Goal: Information Seeking & Learning: Learn about a topic

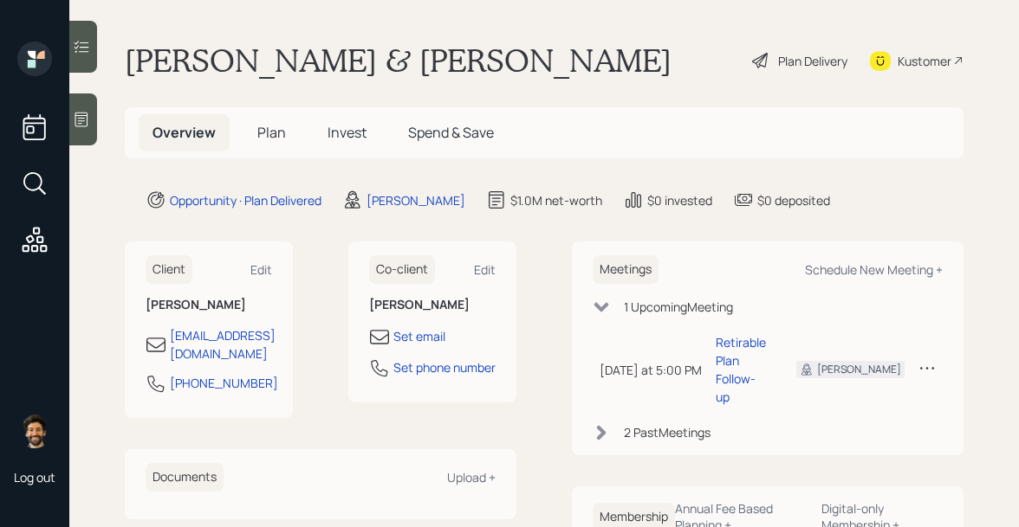
click at [337, 138] on span "Invest" at bounding box center [346, 132] width 39 height 19
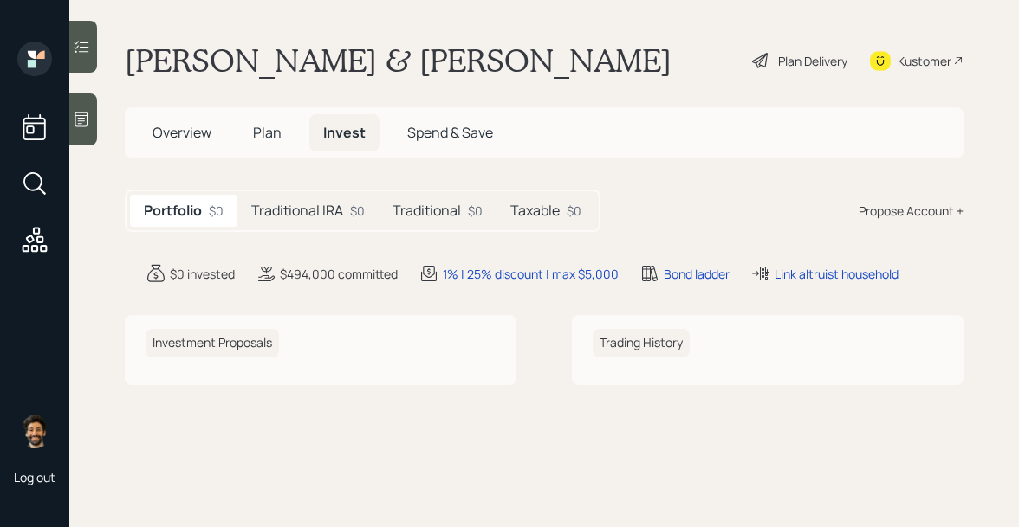
click at [324, 218] on h5 "Traditional IRA" at bounding box center [297, 211] width 92 height 16
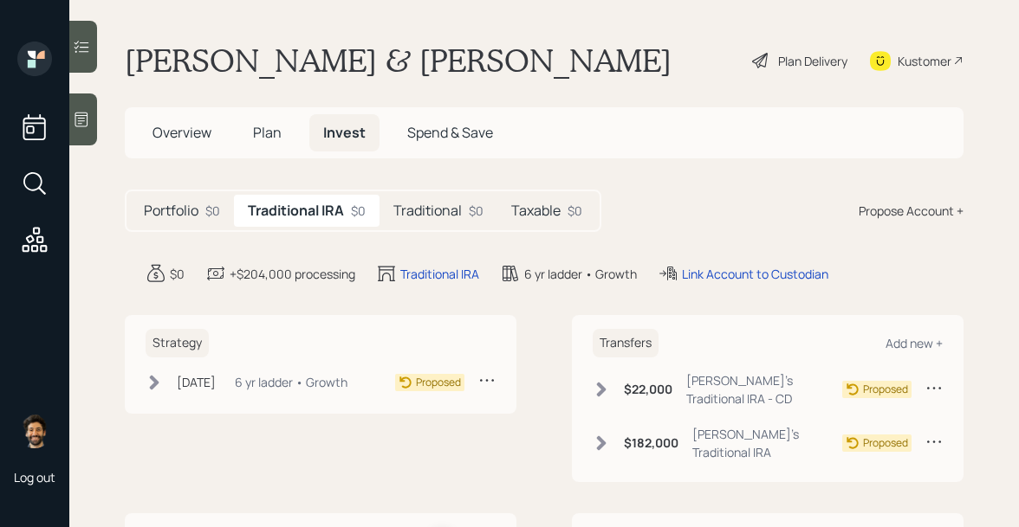
click at [411, 205] on h5 "Traditional" at bounding box center [427, 211] width 68 height 16
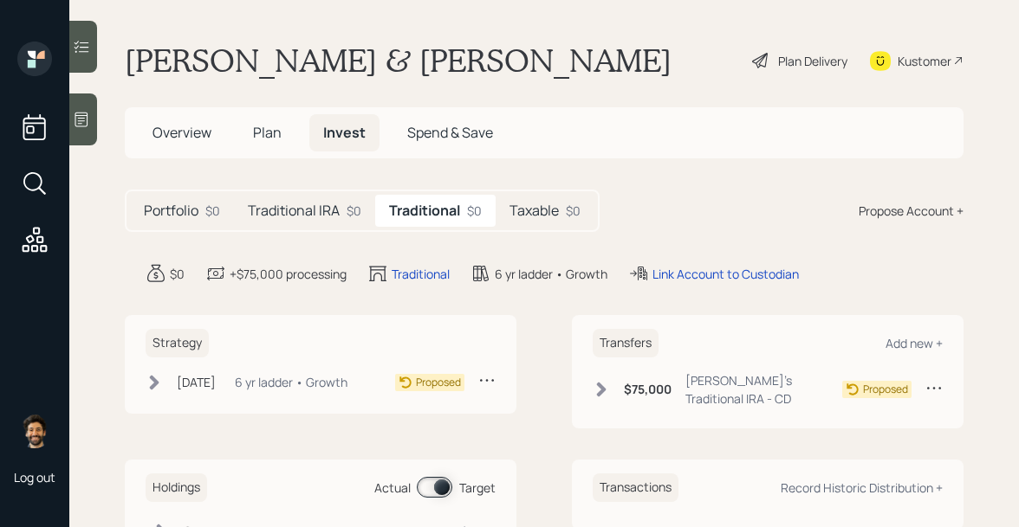
click at [527, 208] on h5 "Taxable" at bounding box center [533, 211] width 49 height 16
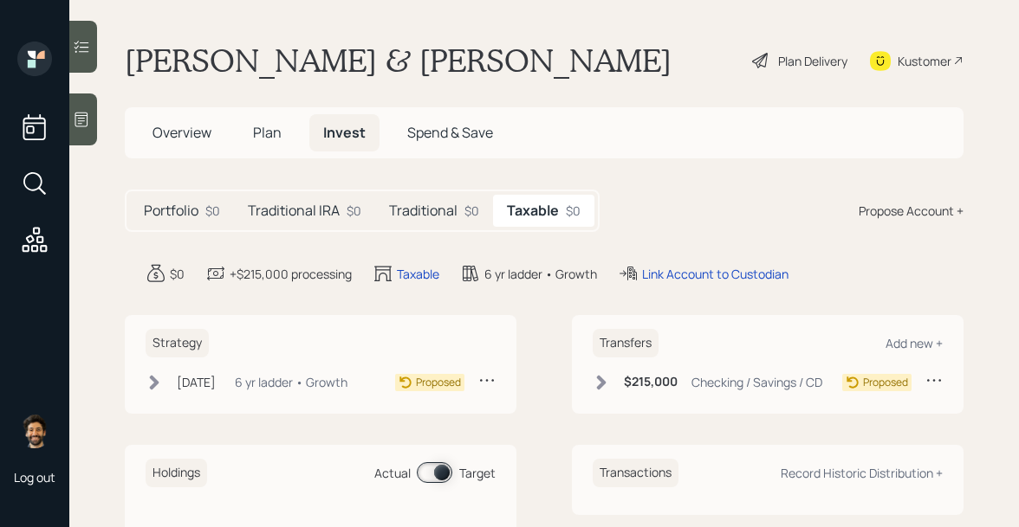
click at [300, 214] on h5 "Traditional IRA" at bounding box center [294, 211] width 92 height 16
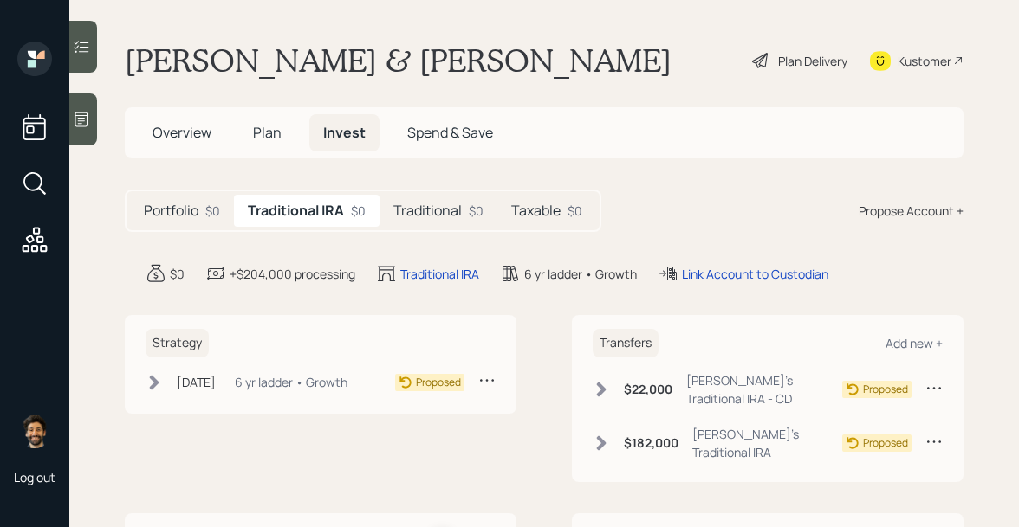
click at [451, 229] on div "Portfolio $0 Traditional IRA $0 Traditional $0 Taxable $0" at bounding box center [363, 211] width 476 height 42
click at [448, 213] on h5 "Traditional" at bounding box center [427, 211] width 68 height 16
